Goal: Task Accomplishment & Management: Use online tool/utility

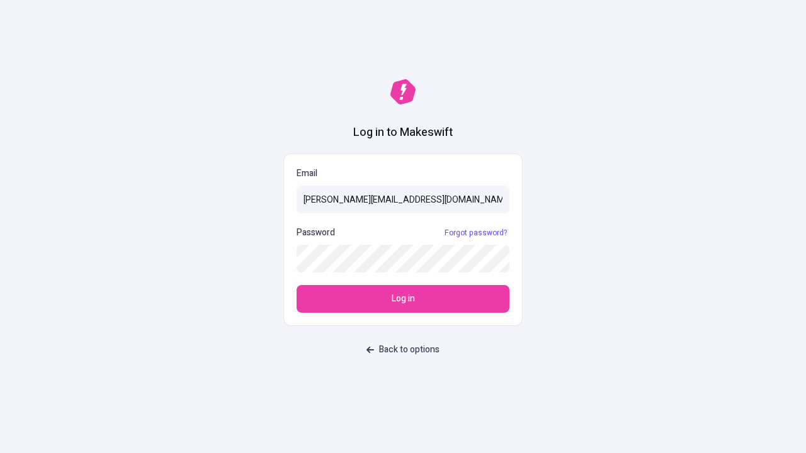
type input "[PERSON_NAME][EMAIL_ADDRESS][DOMAIN_NAME]"
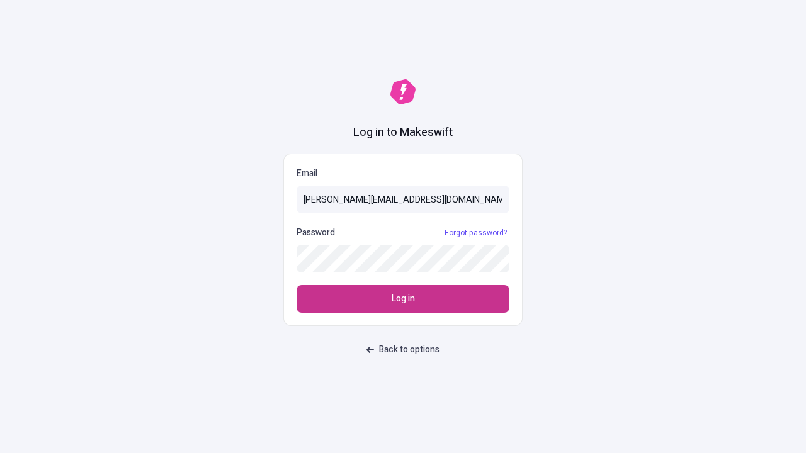
click at [403, 299] on span "Log in" at bounding box center [403, 299] width 23 height 14
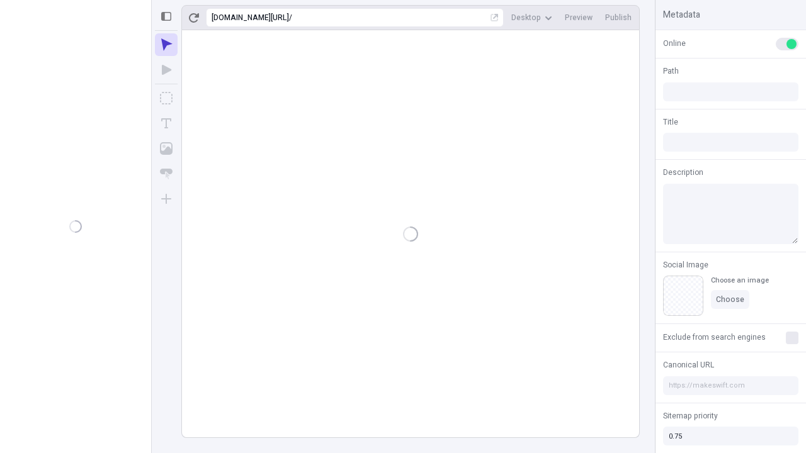
type input "/deep-link-patruus"
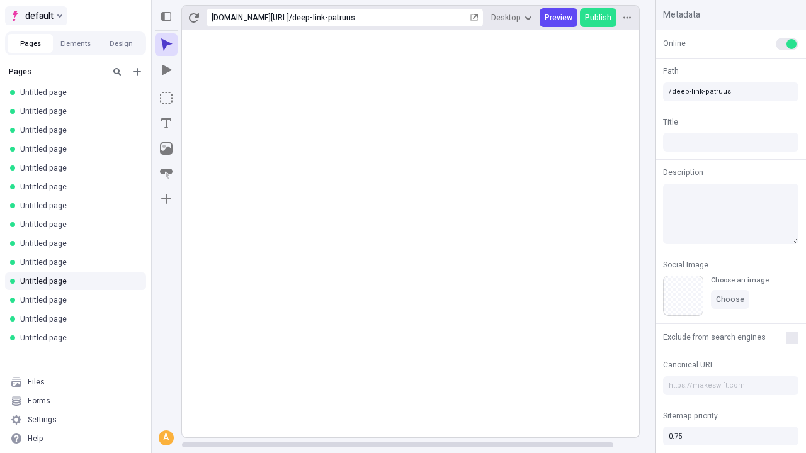
click at [35, 16] on span "default" at bounding box center [39, 15] width 28 height 15
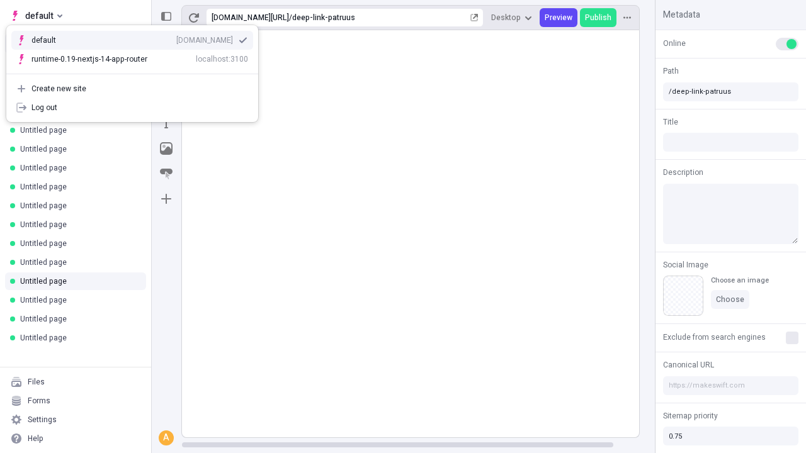
click at [176, 38] on div "[DOMAIN_NAME]" at bounding box center [204, 40] width 57 height 10
click at [137, 72] on icon "Add new" at bounding box center [137, 72] width 8 height 8
